Goal: Check status

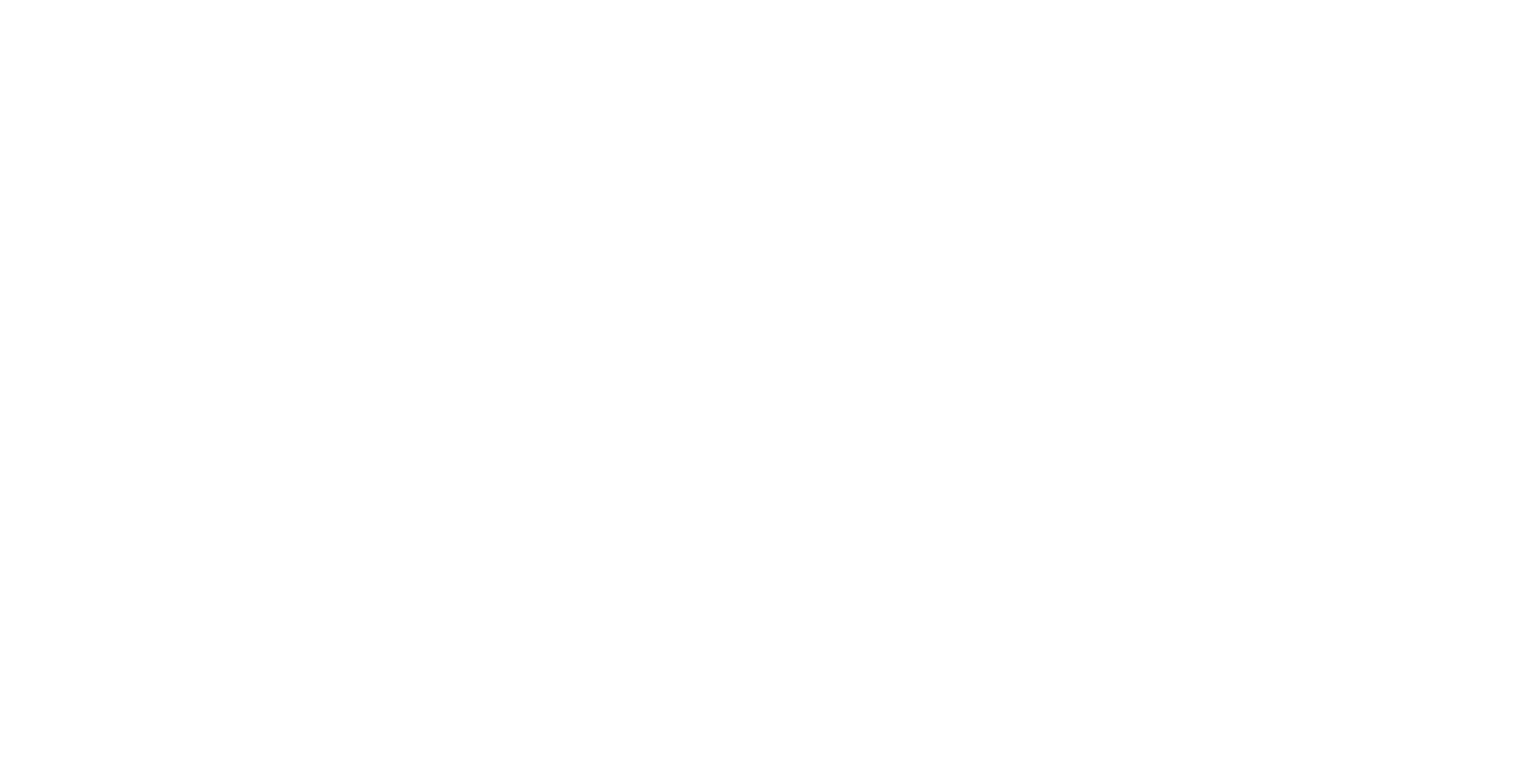
click at [1351, 377] on body at bounding box center [769, 392] width 1539 height 784
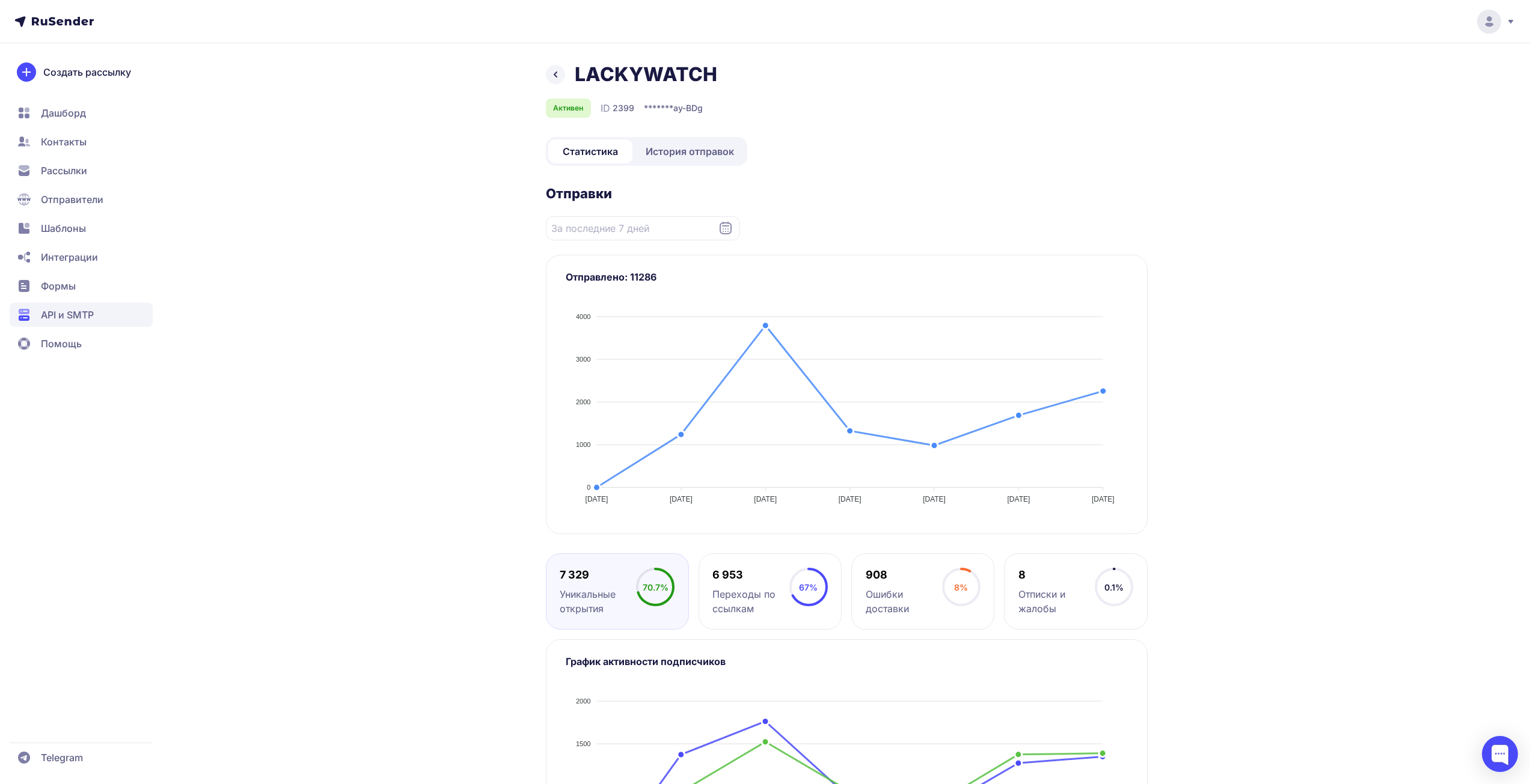
click at [664, 162] on link "История отправок" at bounding box center [690, 151] width 110 height 24
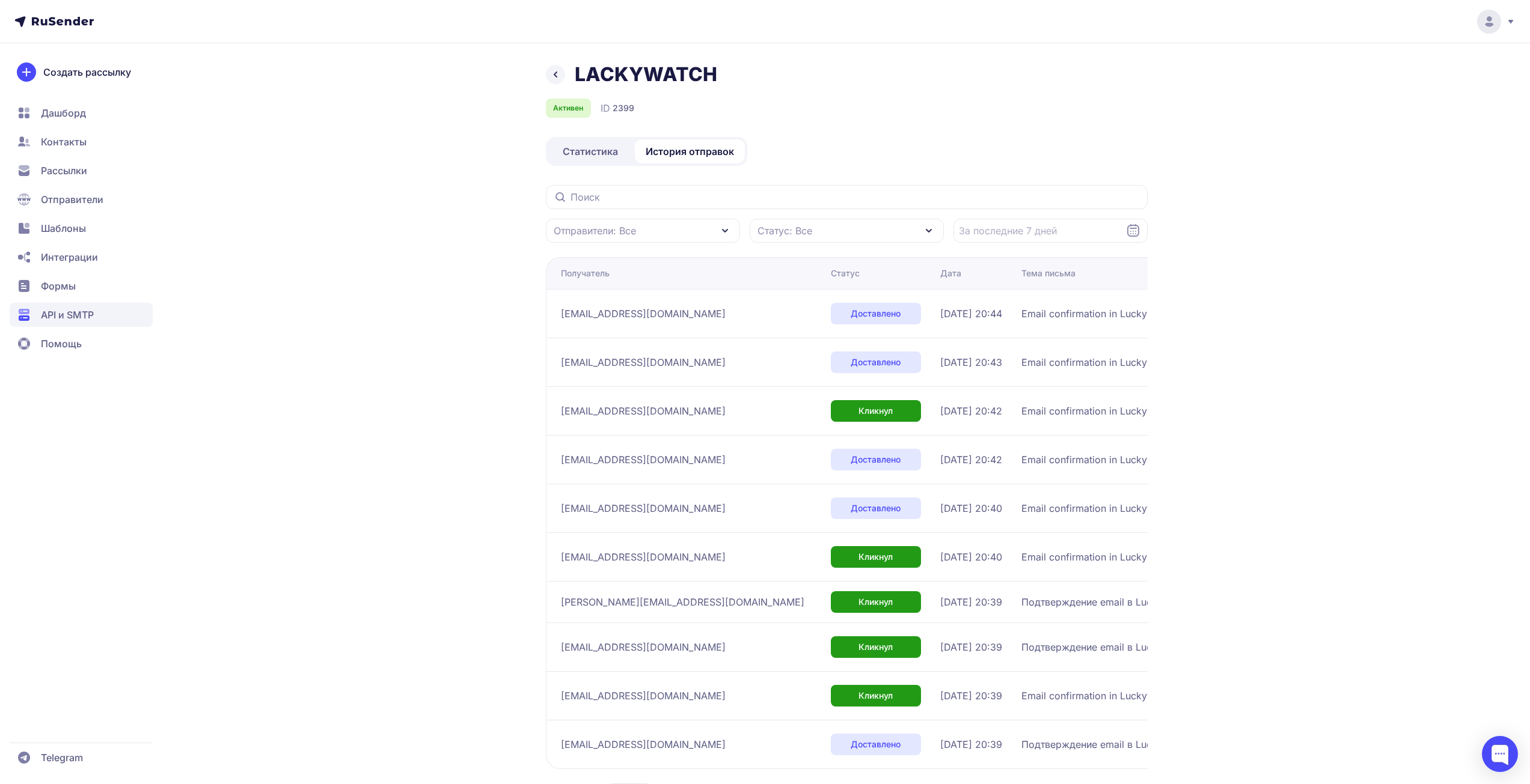
click at [1376, 337] on div "LACKYWATCH Активен ID 2399 Статистика История отправок Отправители: Все Статус:…" at bounding box center [765, 421] width 1530 height 842
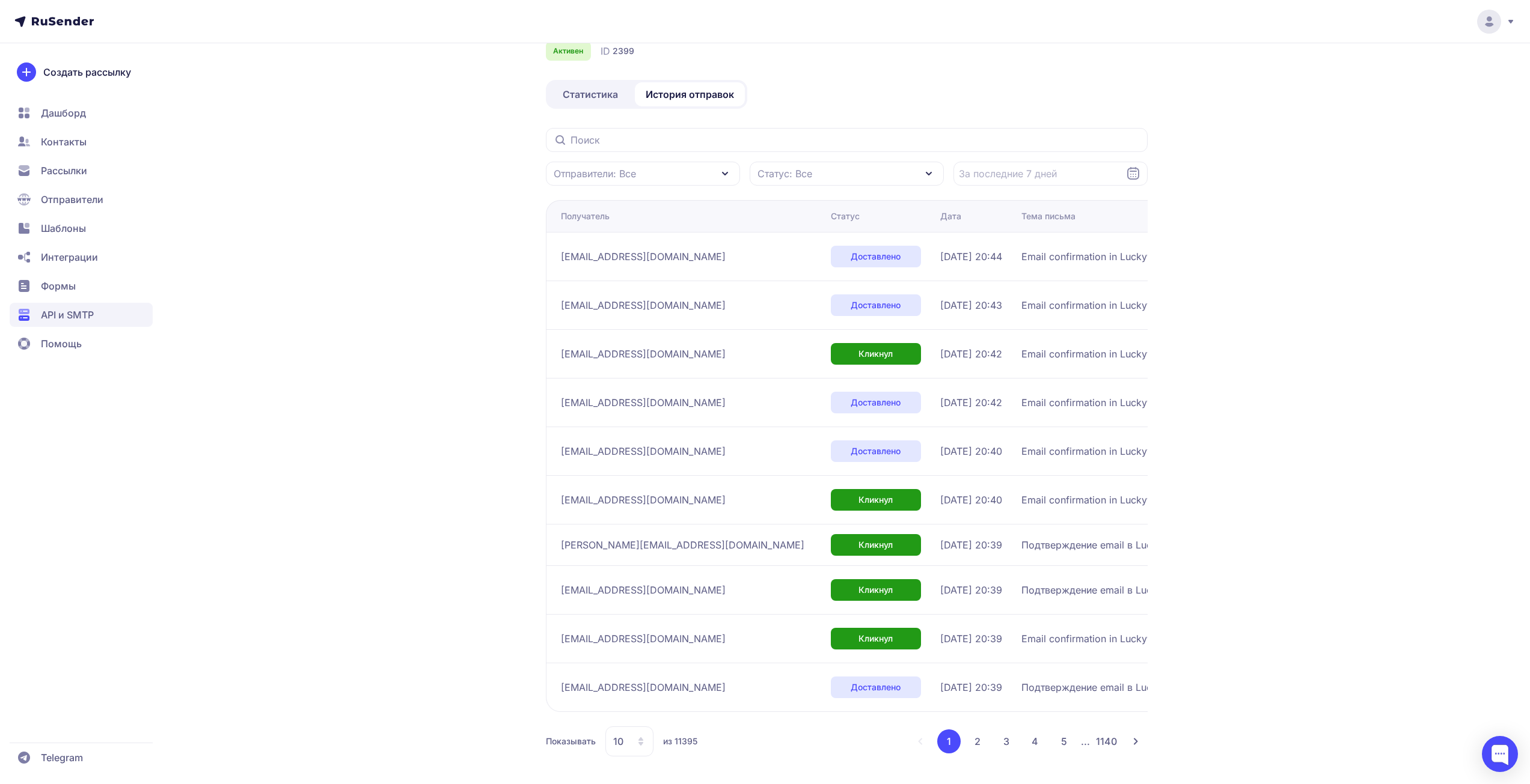
scroll to position [58, 0]
click at [622, 740] on span "10" at bounding box center [619, 740] width 10 height 14
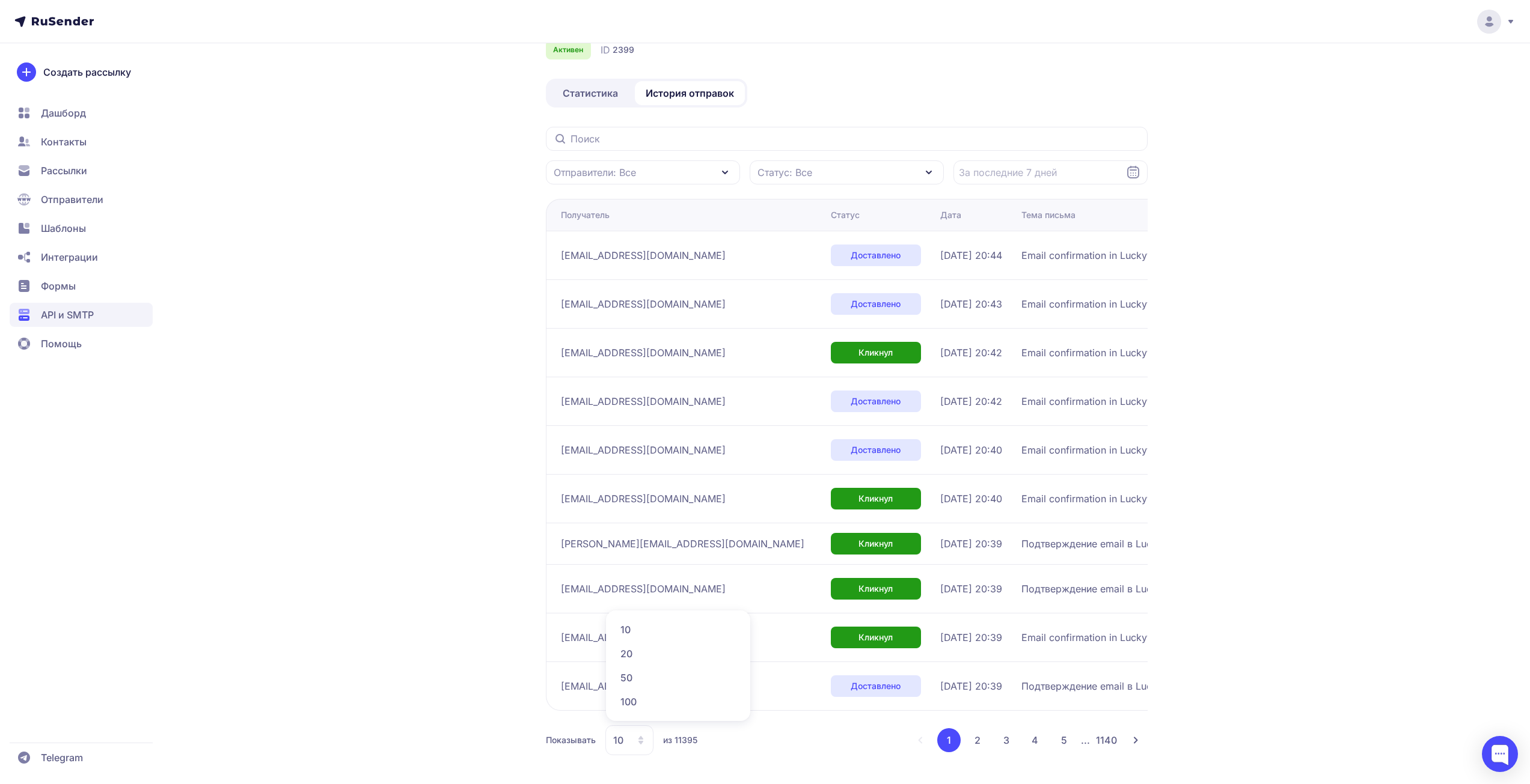
click at [641, 699] on span "100" at bounding box center [679, 702] width 130 height 24
